Goal: Information Seeking & Learning: Learn about a topic

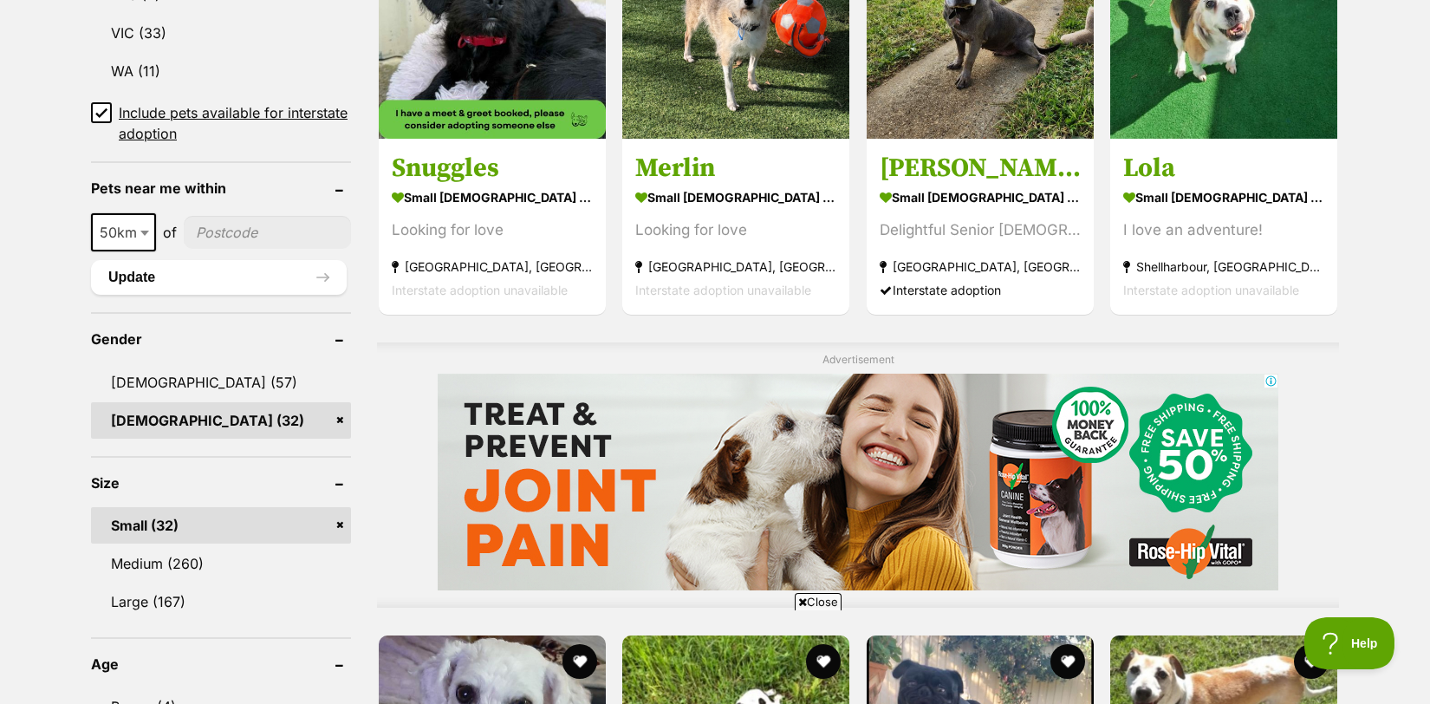
click at [127, 529] on link "Small (32)" at bounding box center [221, 525] width 260 height 36
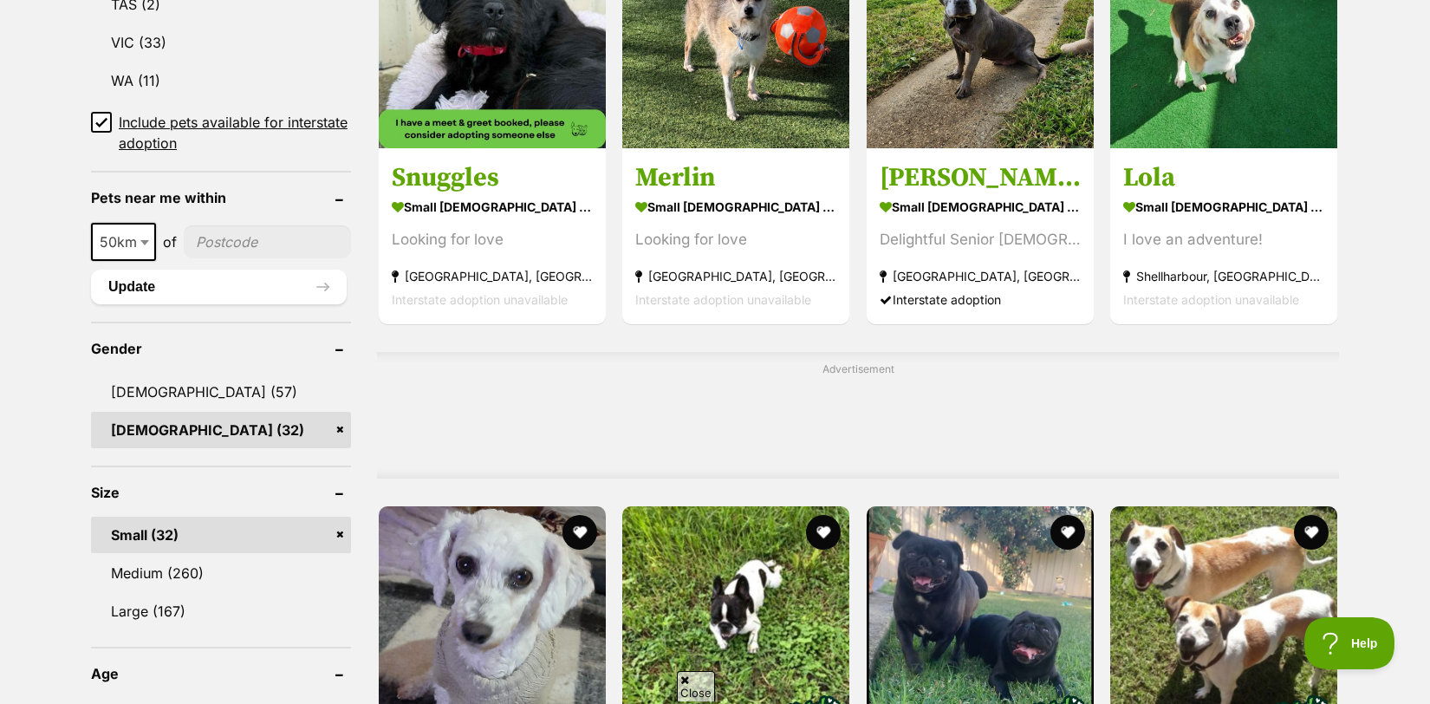
click at [173, 430] on link "Female (32)" at bounding box center [221, 430] width 260 height 36
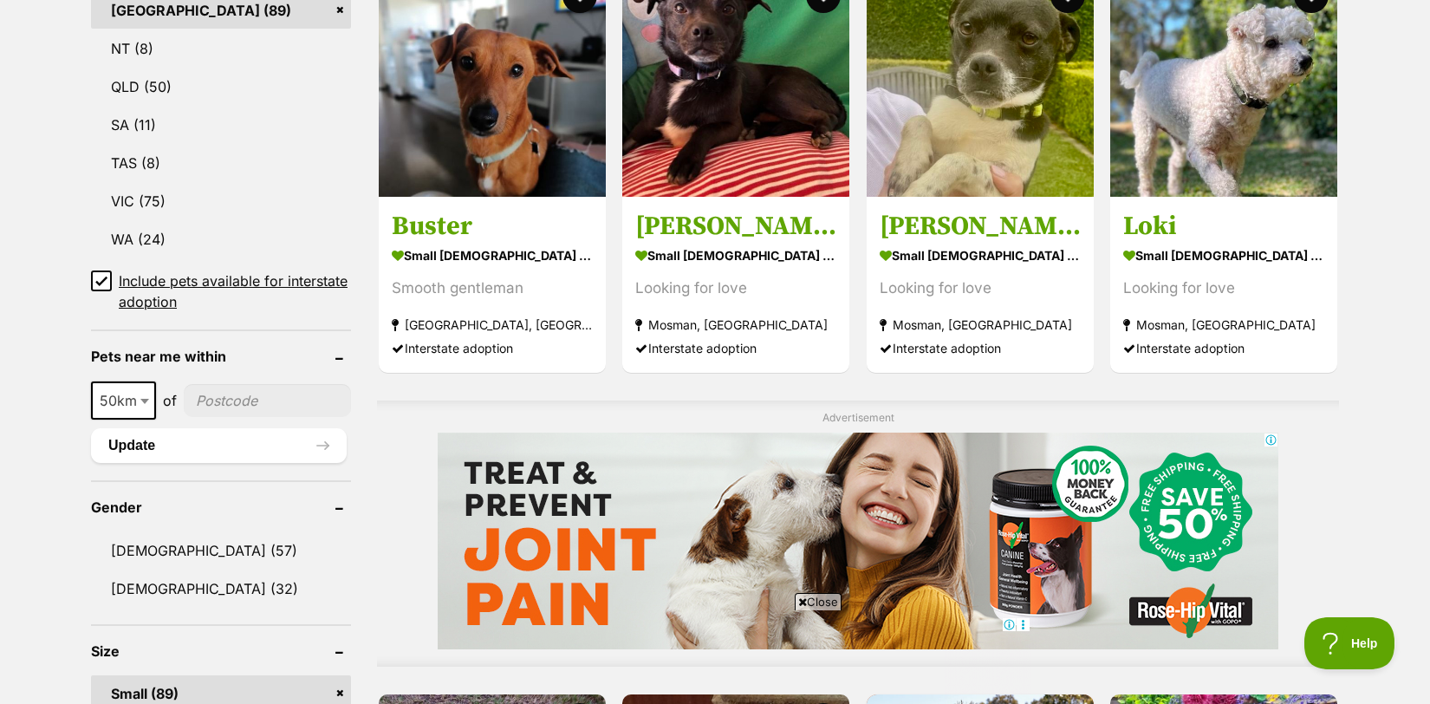
scroll to position [897, 0]
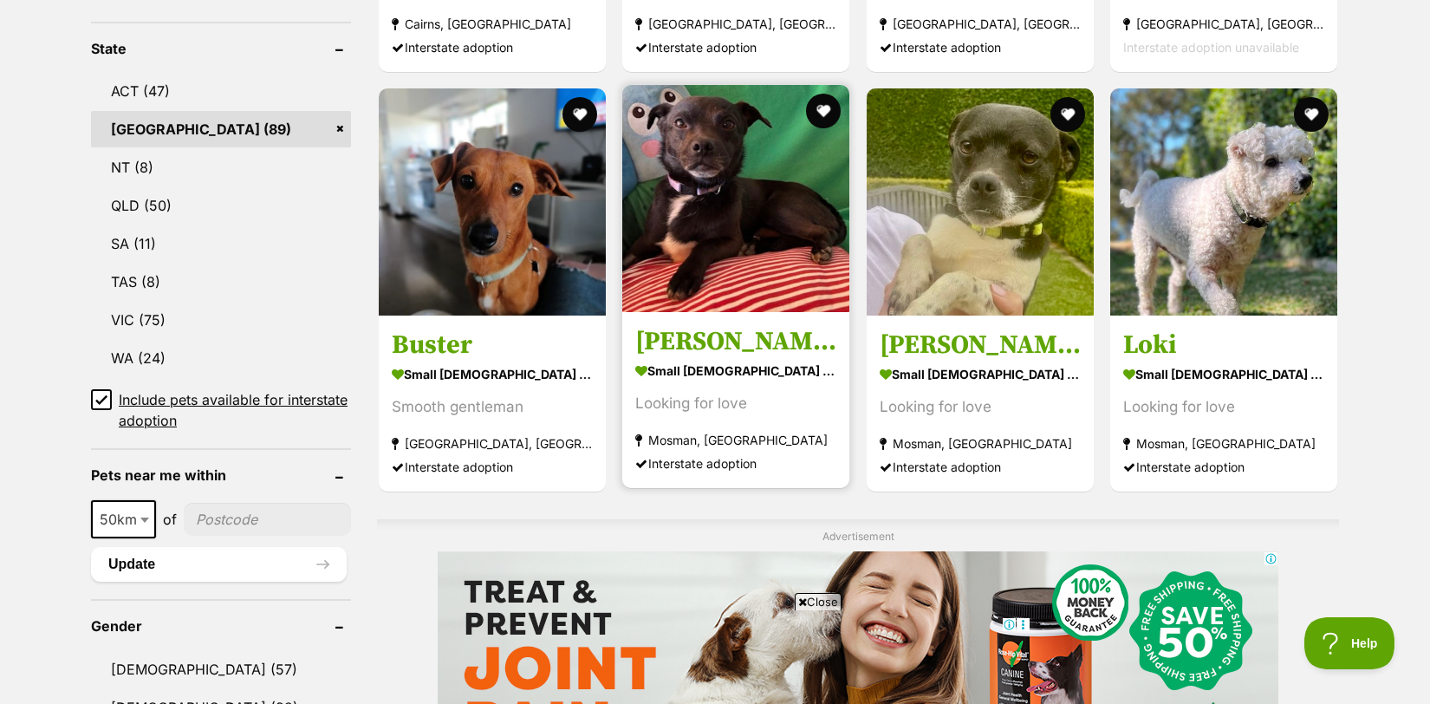
click at [653, 328] on h3 "[PERSON_NAME]" at bounding box center [735, 341] width 201 height 33
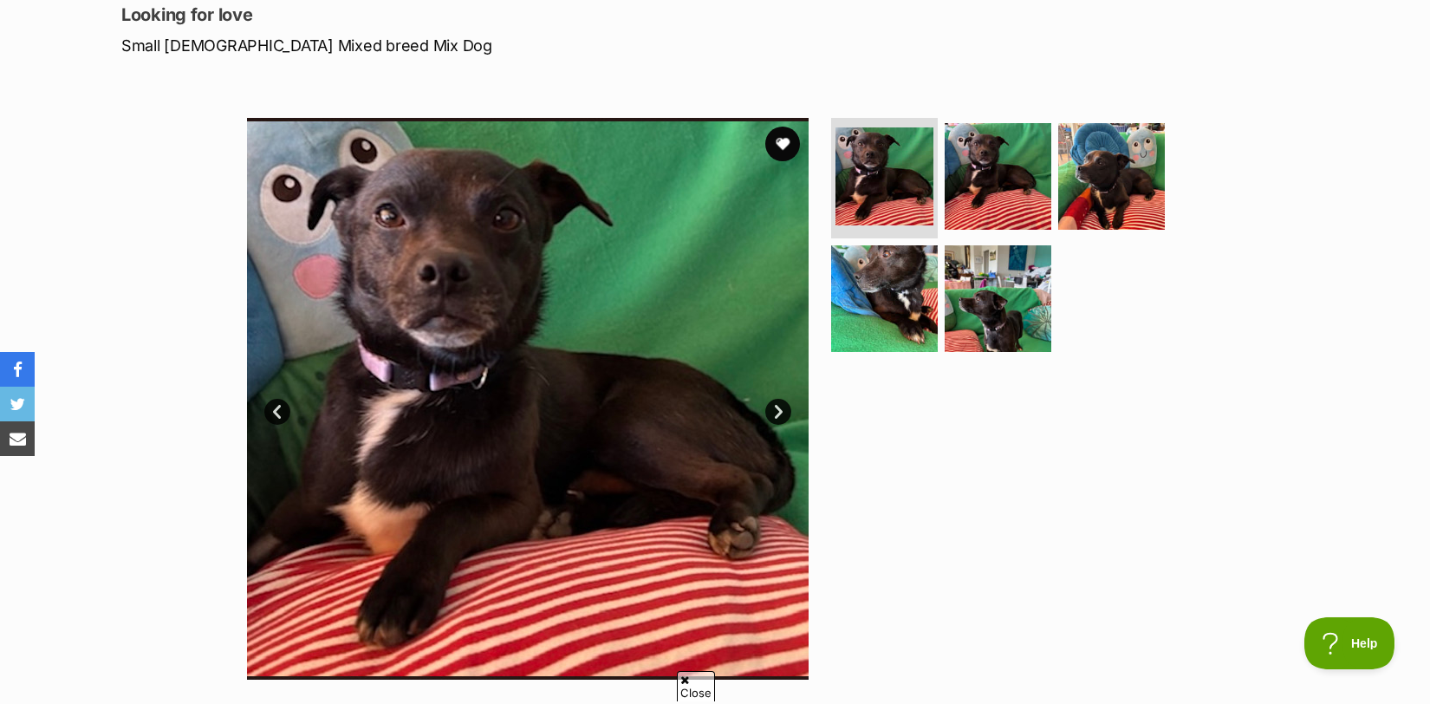
drag, startPoint x: 0, startPoint y: 0, endPoint x: 653, endPoint y: 327, distance: 730.4
click at [653, 327] on img at bounding box center [527, 398] width 561 height 561
